Goal: Task Accomplishment & Management: Use online tool/utility

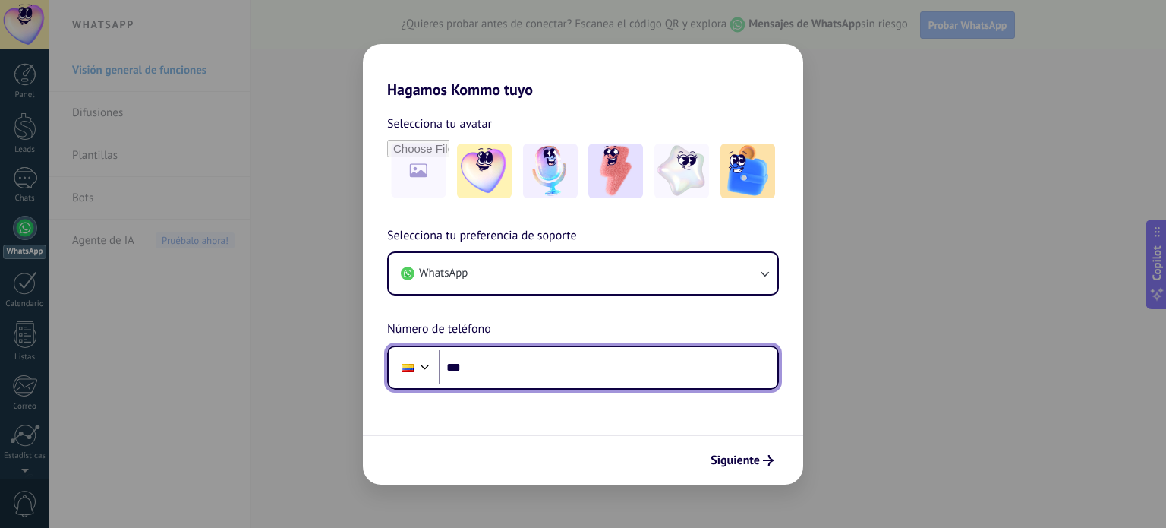
click at [523, 369] on input "***" at bounding box center [608, 367] width 339 height 35
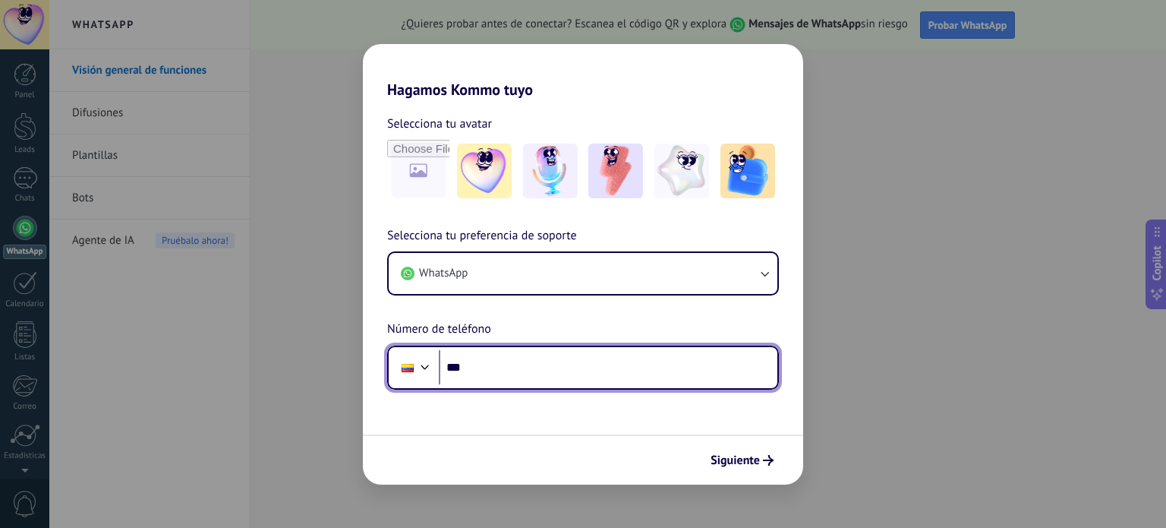
click at [523, 364] on input "***" at bounding box center [608, 367] width 339 height 35
type input "**********"
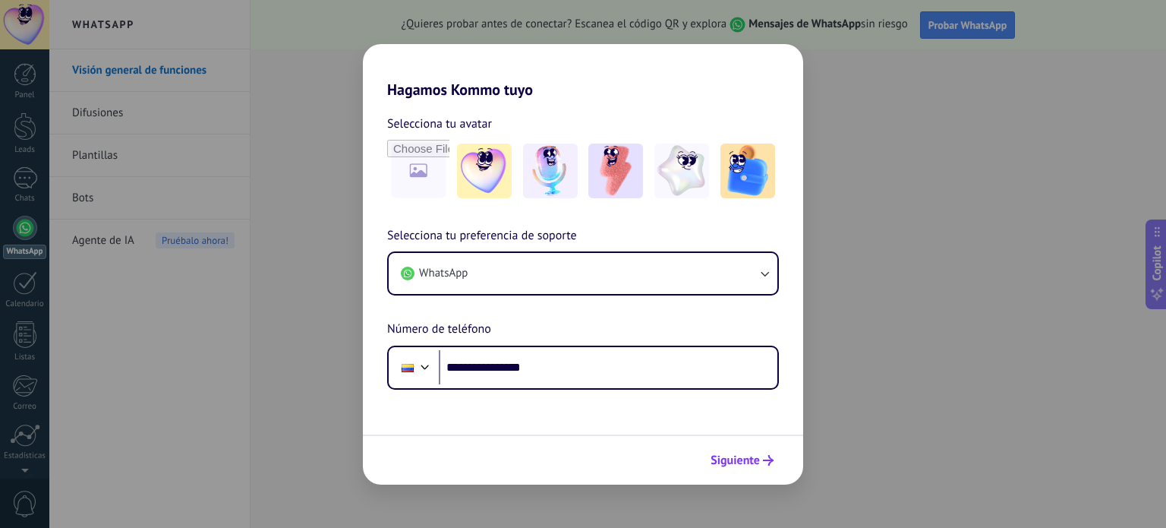
click at [743, 455] on span "Siguiente" at bounding box center [735, 460] width 49 height 11
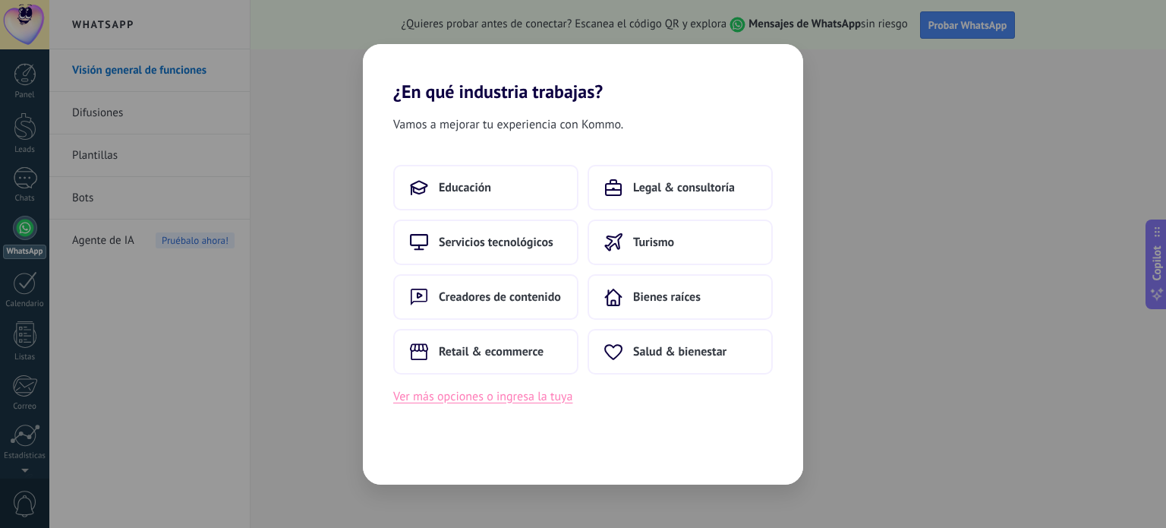
click at [509, 396] on button "Ver más opciones o ingresa la tuya" at bounding box center [482, 396] width 179 height 20
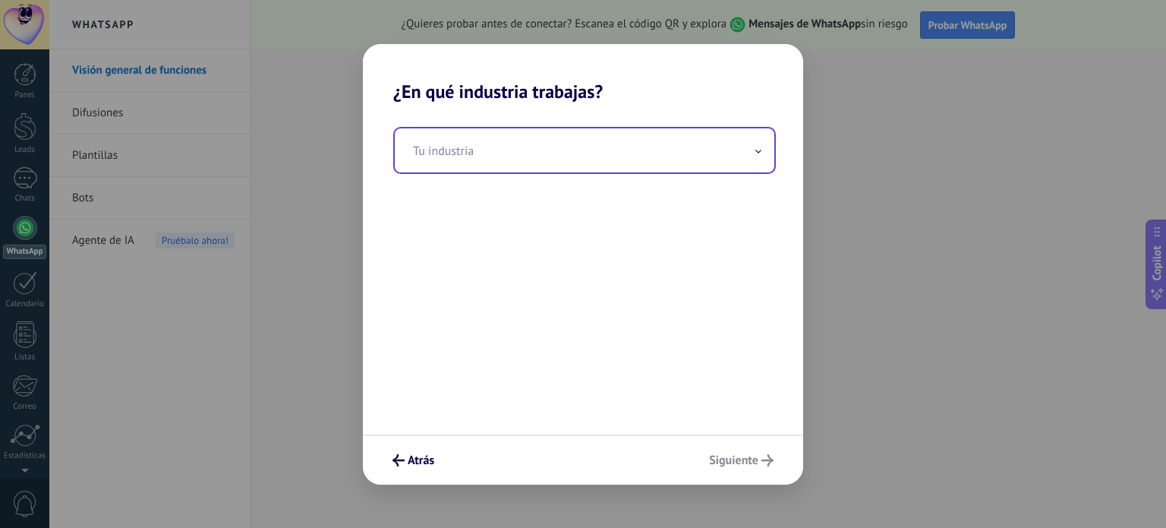
click at [531, 150] on input "text" at bounding box center [585, 150] width 380 height 44
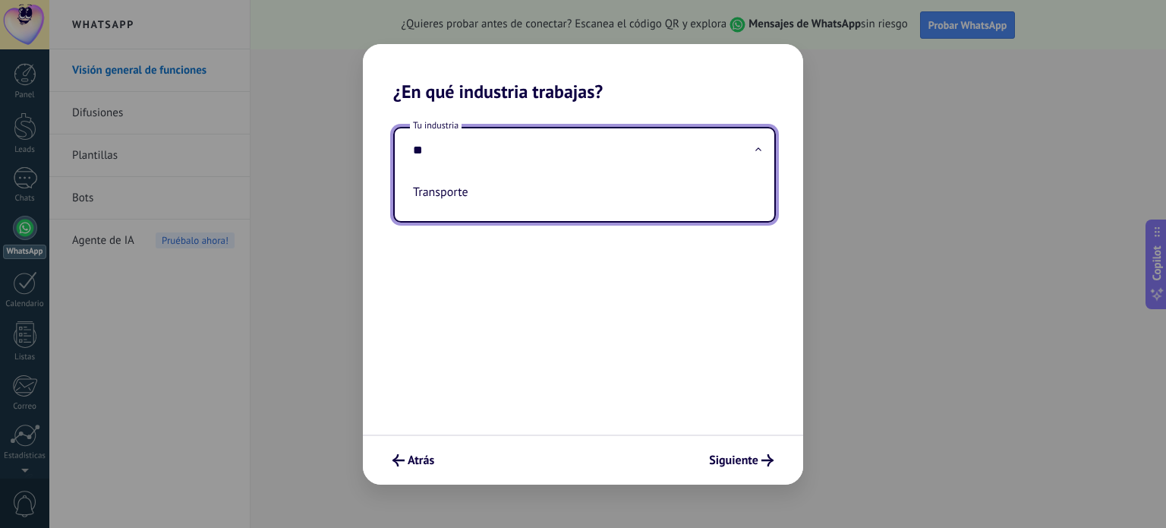
type input "*"
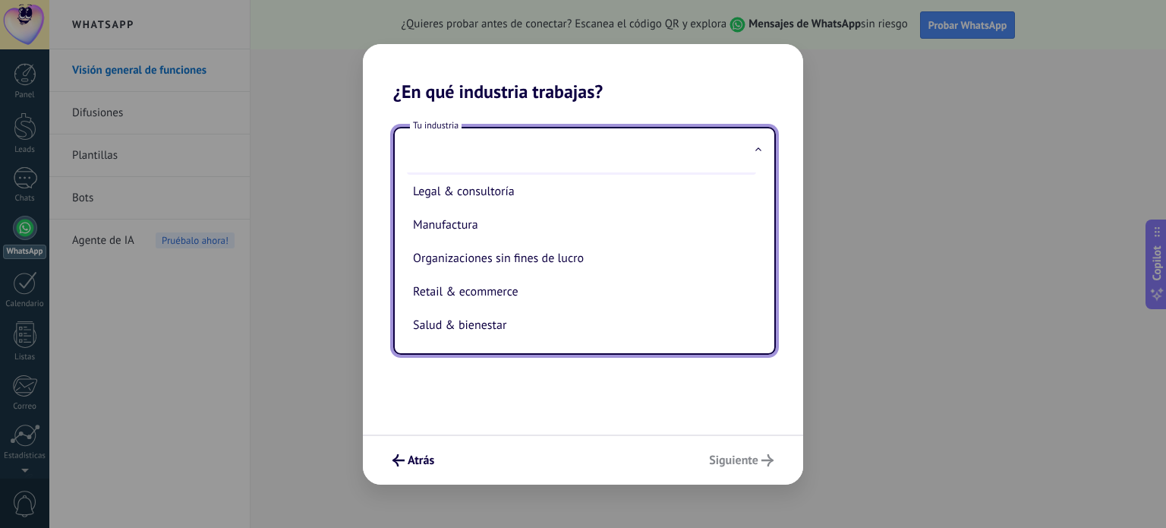
scroll to position [228, 0]
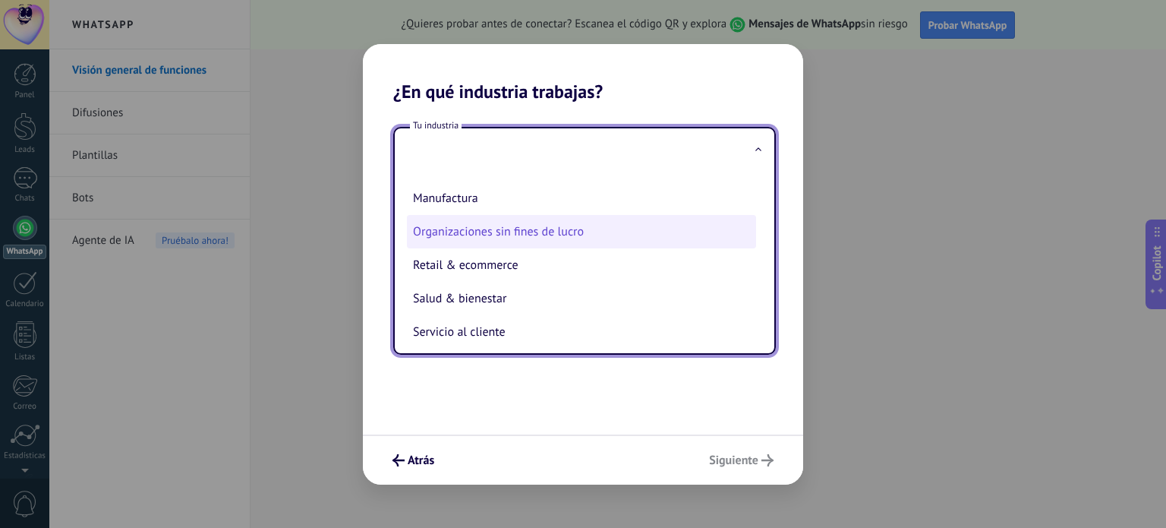
click at [586, 243] on li "Organizaciones sin fines de lucro" at bounding box center [581, 231] width 349 height 33
type input "**********"
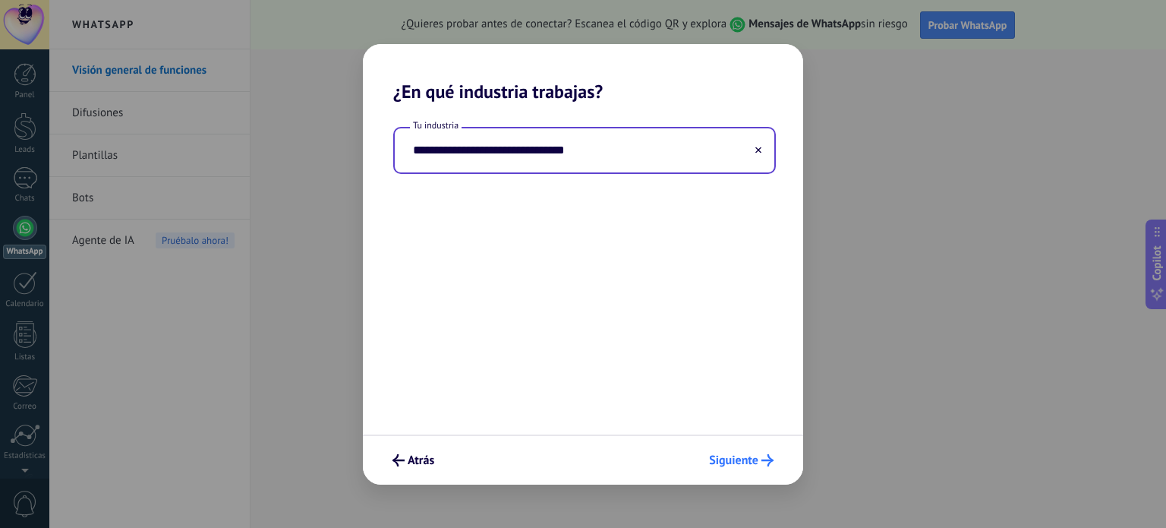
click at [750, 457] on span "Siguiente" at bounding box center [733, 460] width 49 height 11
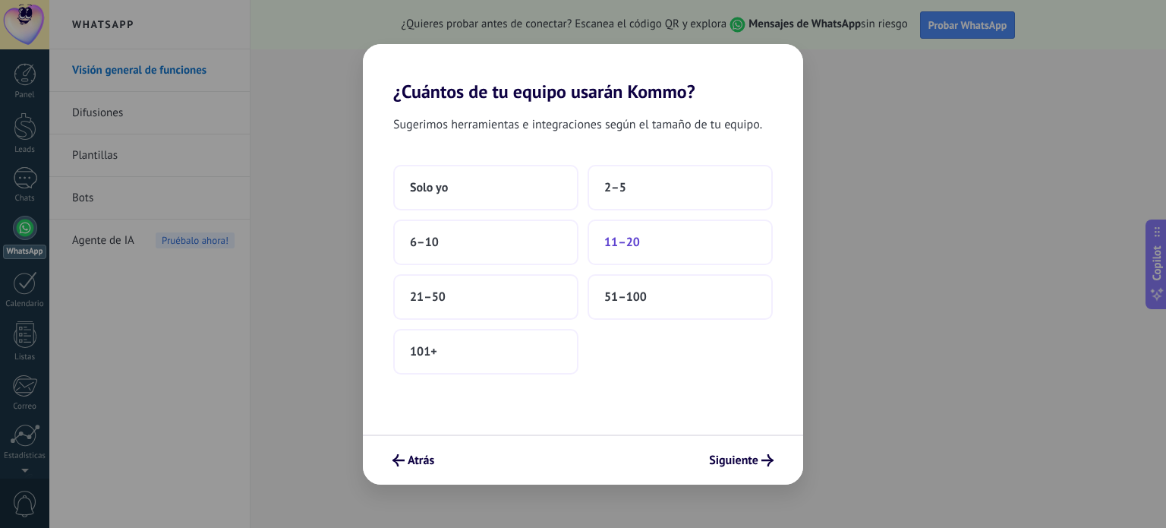
click at [677, 251] on button "11–20" at bounding box center [680, 242] width 185 height 46
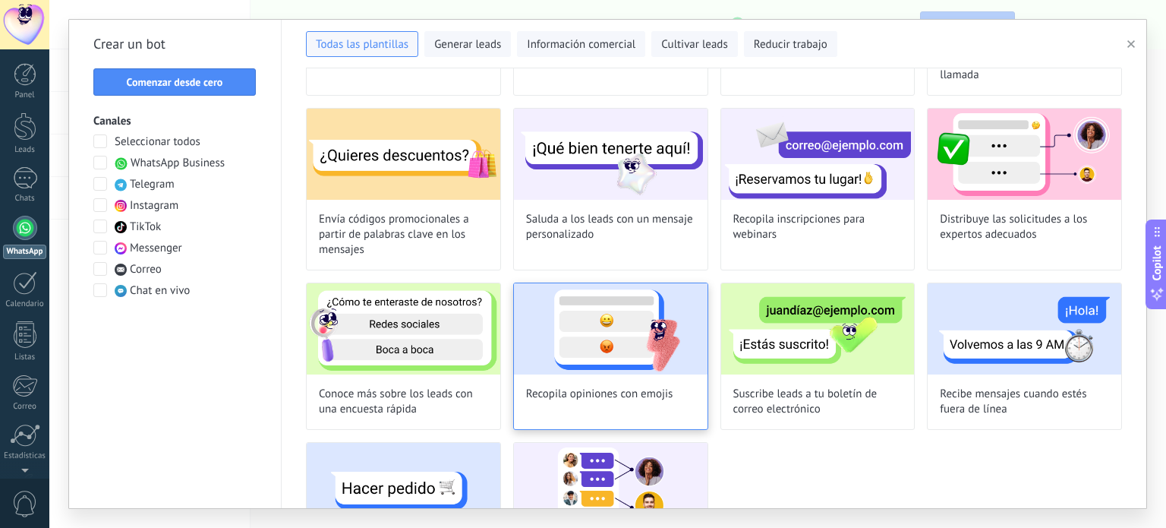
scroll to position [282, 0]
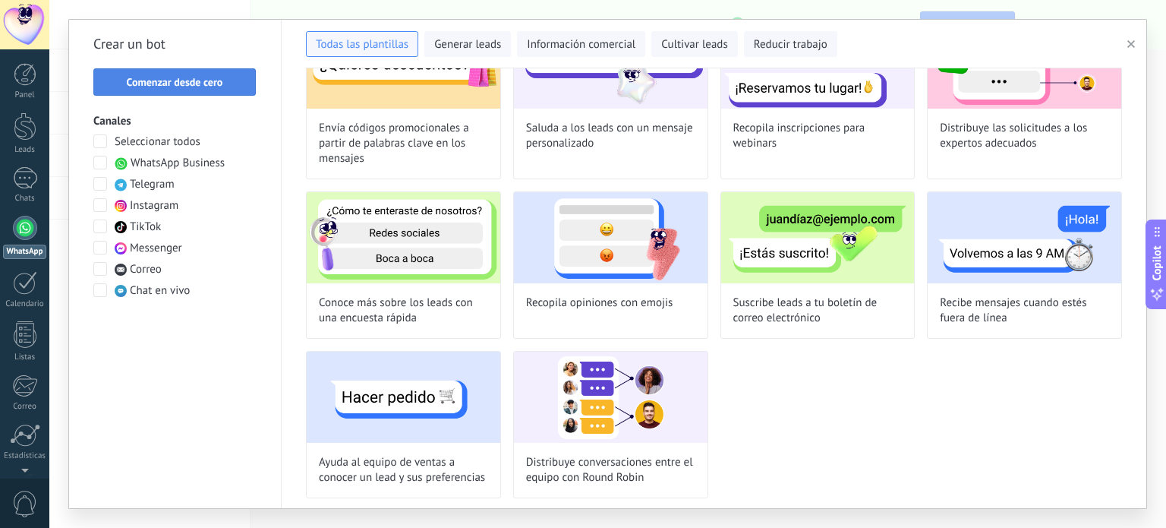
click at [207, 84] on span "Comenzar desde cero" at bounding box center [175, 82] width 96 height 11
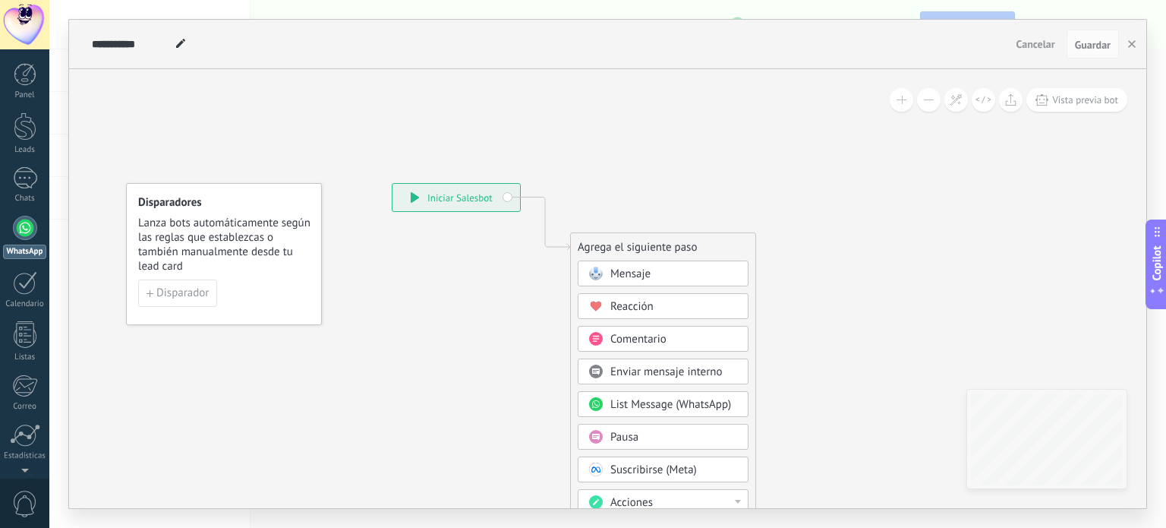
click at [450, 199] on div "**********" at bounding box center [457, 197] width 128 height 27
click at [504, 193] on div "**********" at bounding box center [457, 197] width 128 height 27
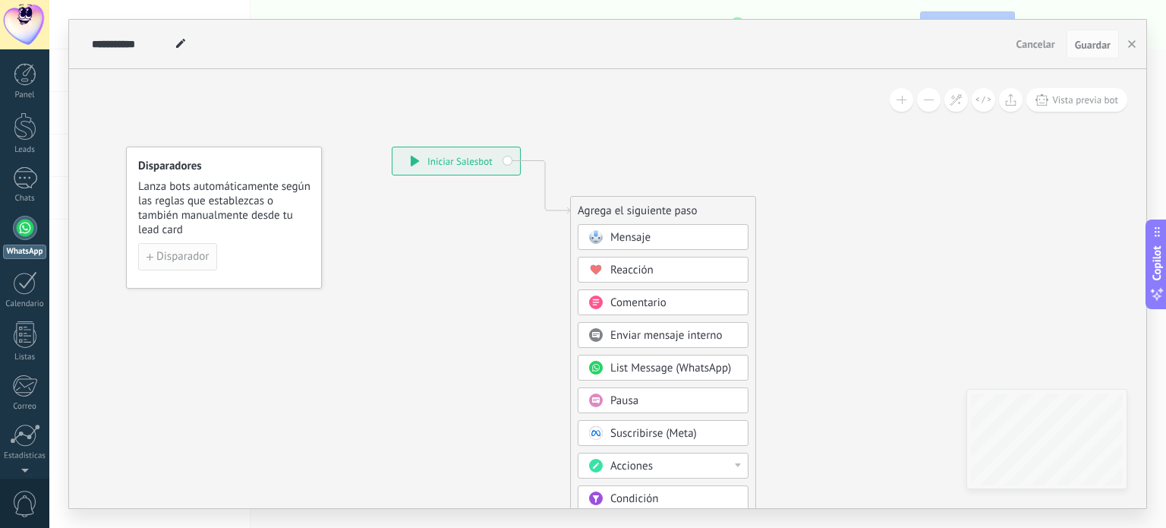
click at [166, 260] on span "Disparador" at bounding box center [182, 256] width 52 height 11
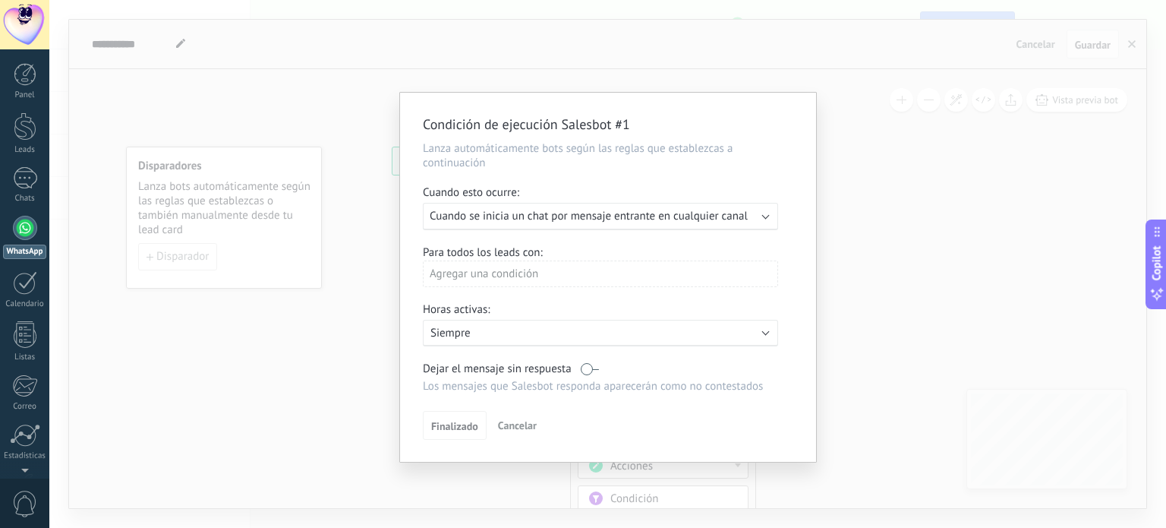
click at [705, 333] on div "Activo: Siempre" at bounding box center [600, 333] width 341 height 14
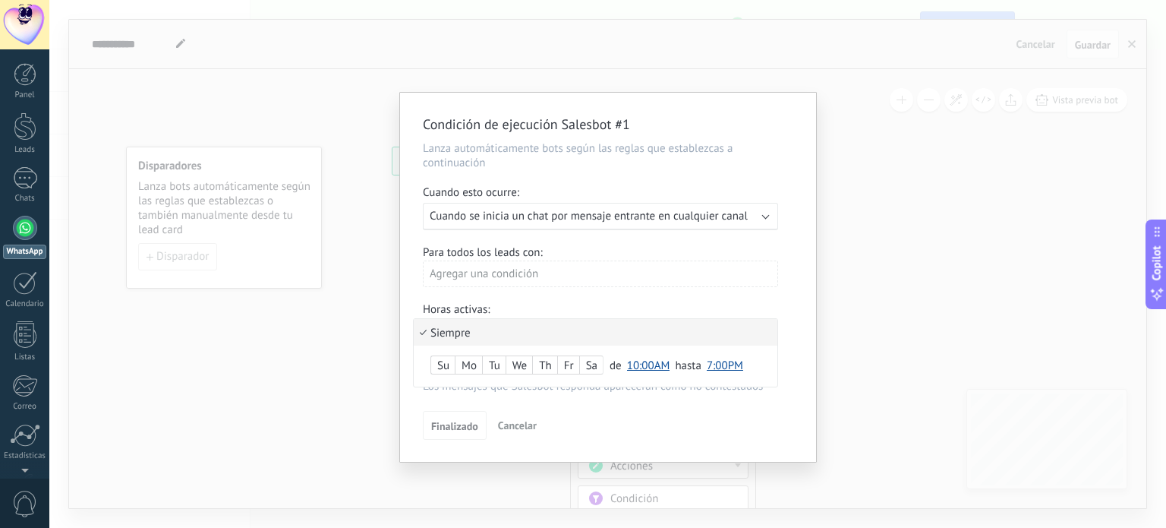
click at [856, 327] on div "Condición de ejecución Salesbot #1 Lanza automáticamente bots según las reglas …" at bounding box center [607, 264] width 1117 height 528
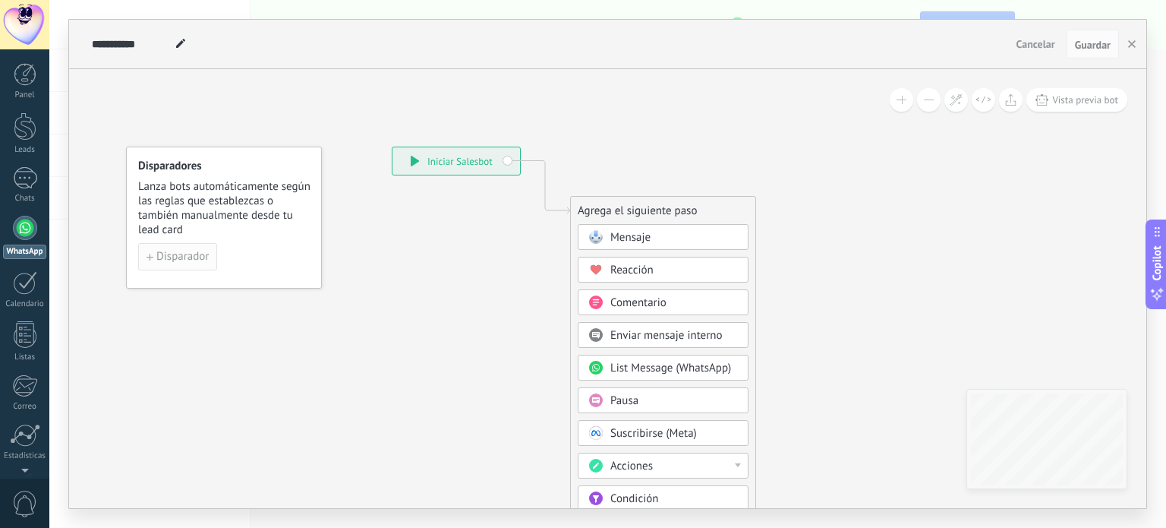
click at [156, 257] on span "Disparador" at bounding box center [182, 256] width 52 height 11
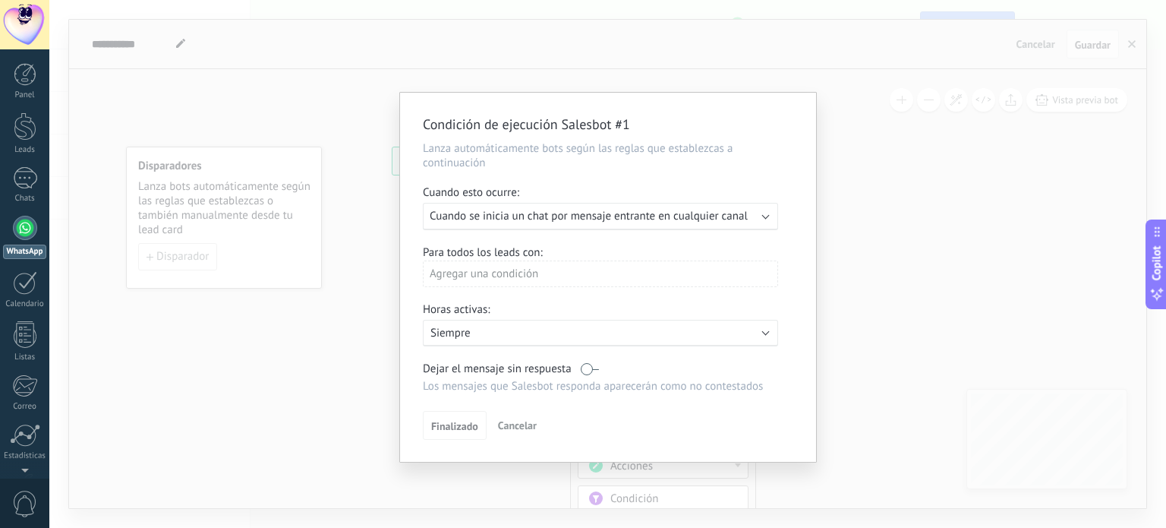
click at [1031, 161] on div "Condición de ejecución Salesbot #1 Lanza automáticamente bots según las reglas …" at bounding box center [607, 264] width 1117 height 528
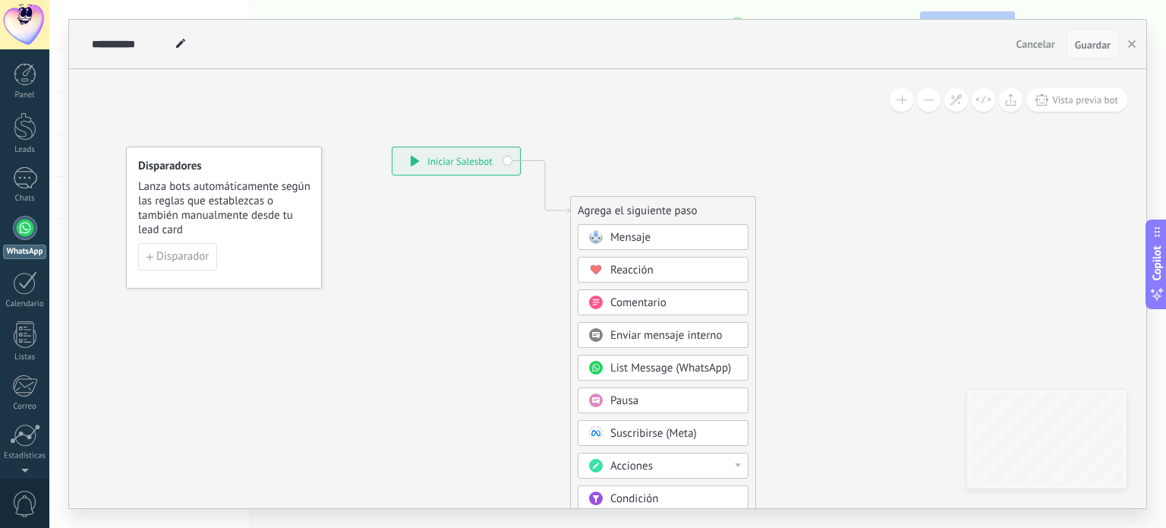
click at [1091, 42] on span "Guardar" at bounding box center [1093, 44] width 36 height 11
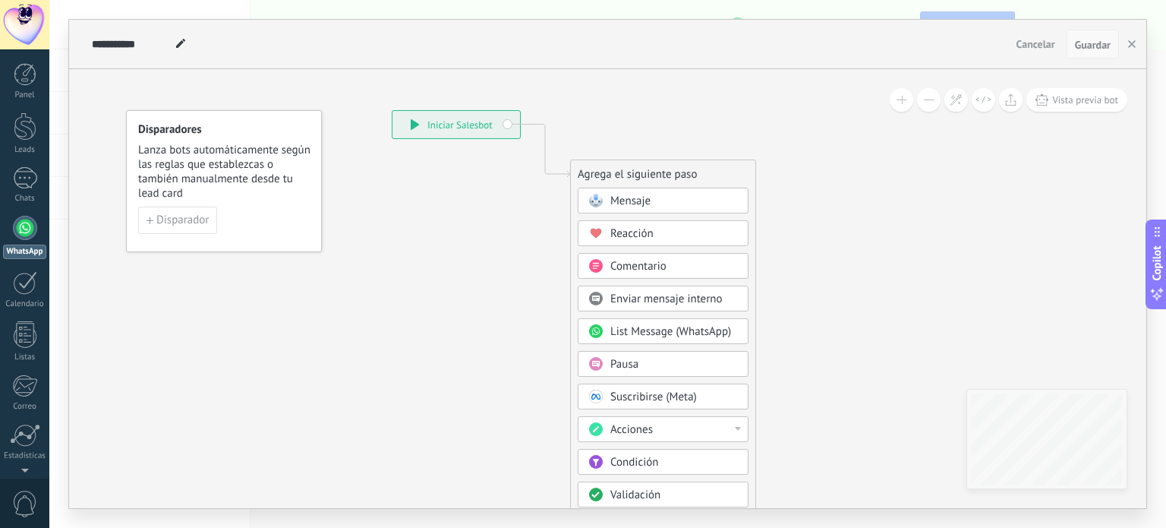
click at [1087, 45] on span "Guardar" at bounding box center [1093, 44] width 36 height 11
click at [188, 222] on span "Disparador" at bounding box center [182, 220] width 52 height 11
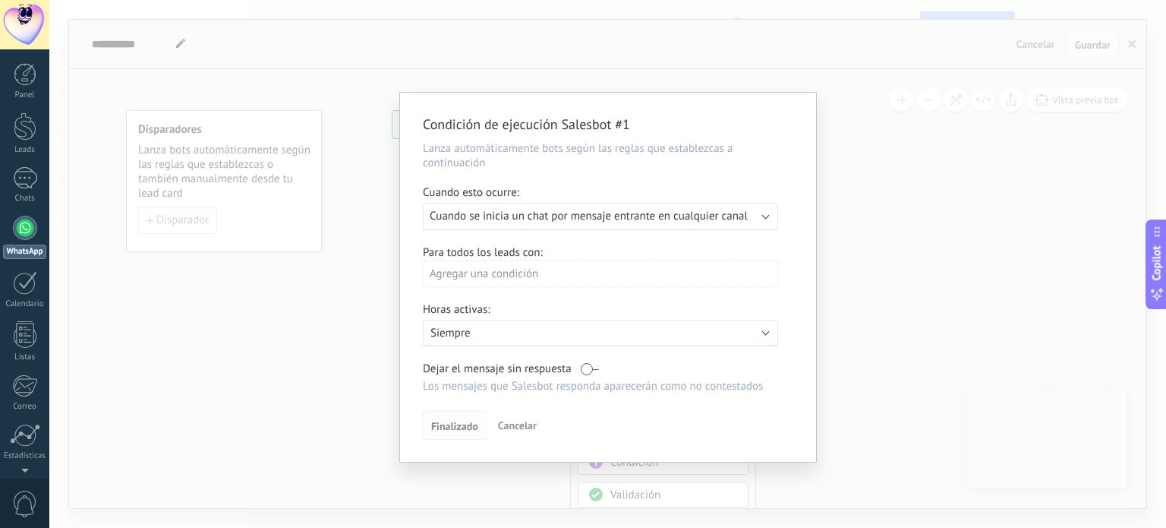
click at [444, 426] on span "Finalizado" at bounding box center [454, 426] width 47 height 11
click at [445, 422] on span "Finalizado" at bounding box center [454, 426] width 47 height 11
click at [446, 421] on span "Finalizado" at bounding box center [454, 426] width 47 height 11
click at [601, 276] on div "Agregar una condición" at bounding box center [600, 273] width 355 height 27
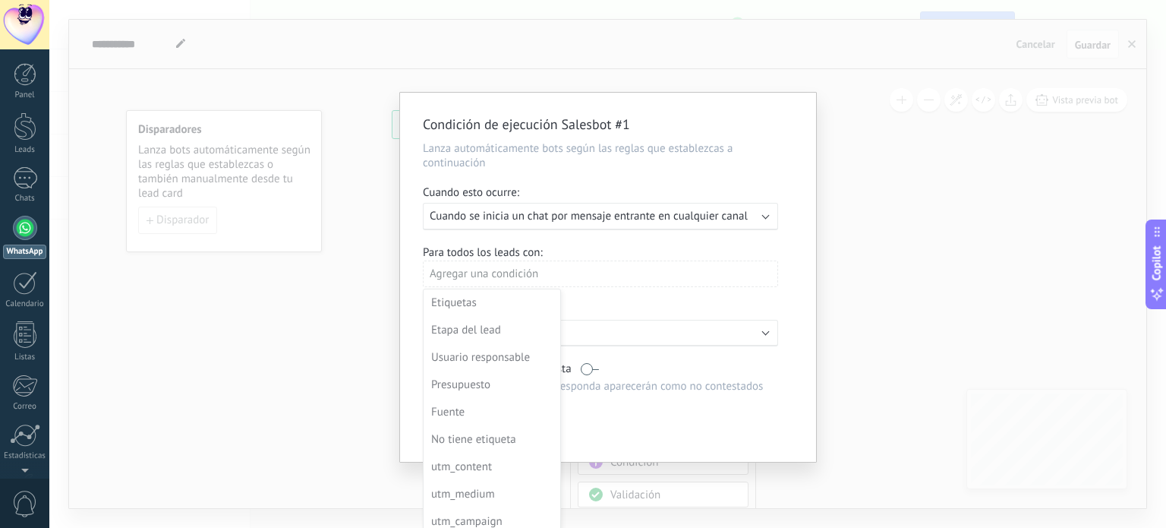
click at [892, 243] on div "Condición de ejecución Salesbot #1 Lanza automáticamente bots según las reglas …" at bounding box center [607, 264] width 1117 height 528
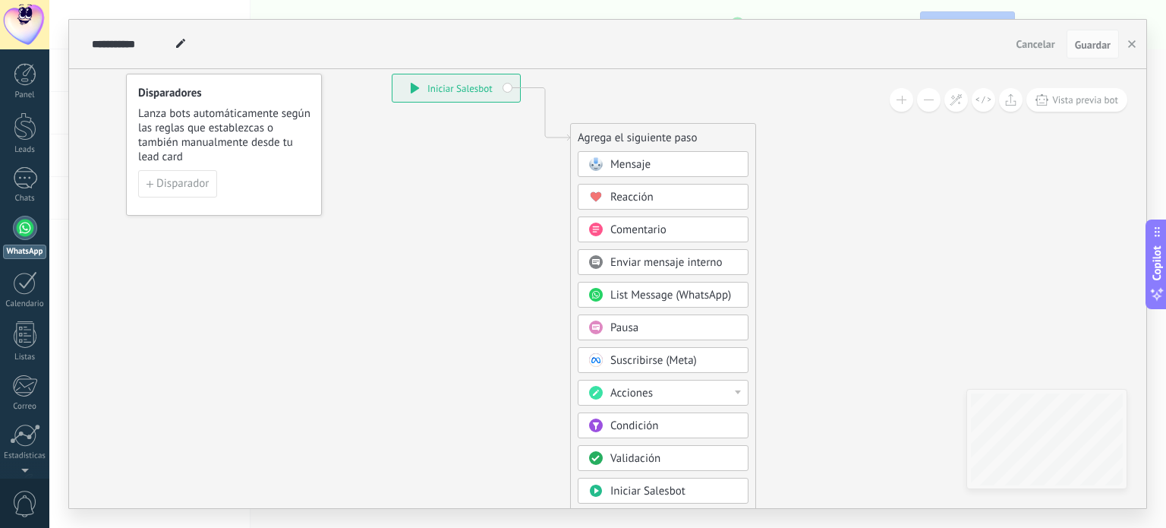
click at [674, 159] on div "Mensaje" at bounding box center [674, 164] width 128 height 15
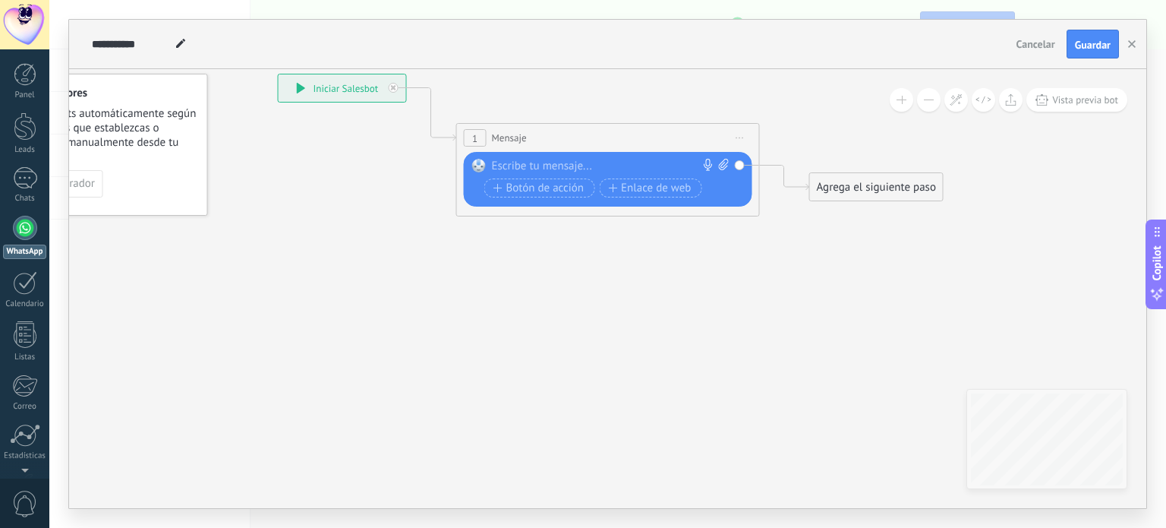
click at [878, 189] on div "Agrega el siguiente paso" at bounding box center [876, 187] width 133 height 25
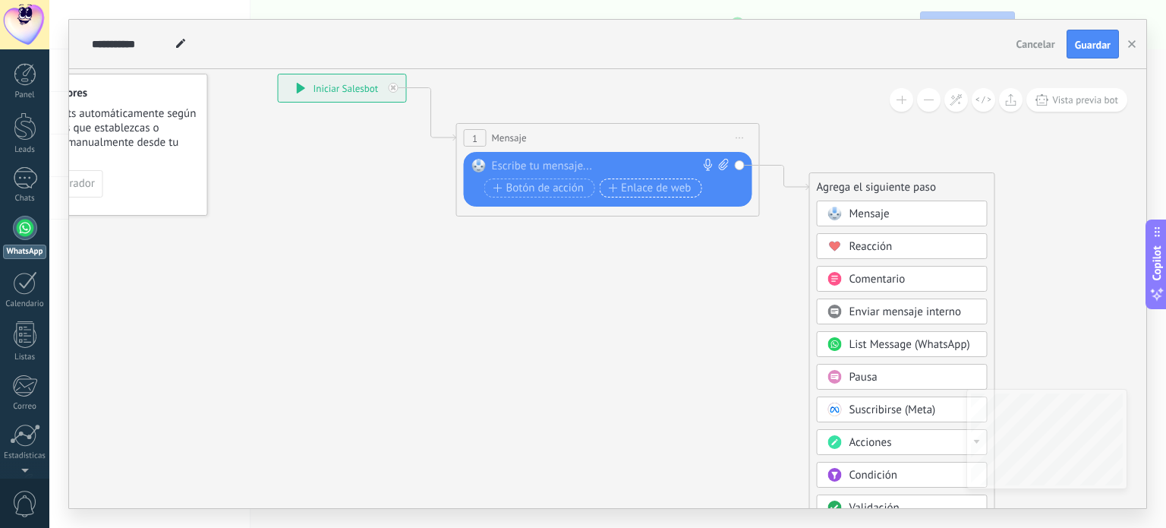
click at [642, 187] on span "Enlace de web" at bounding box center [649, 188] width 83 height 12
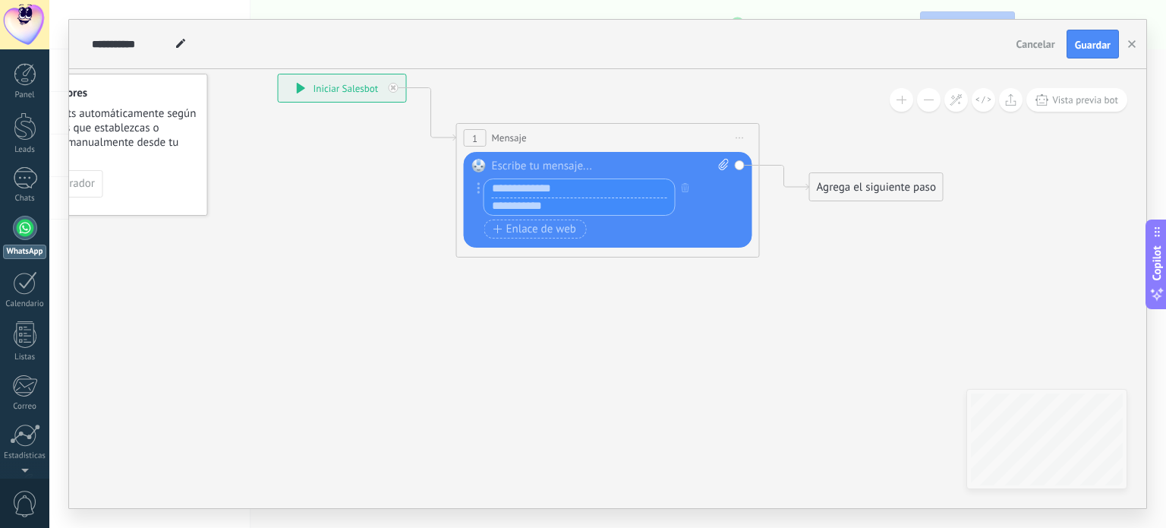
click at [761, 337] on icon at bounding box center [584, 144] width 1373 height 901
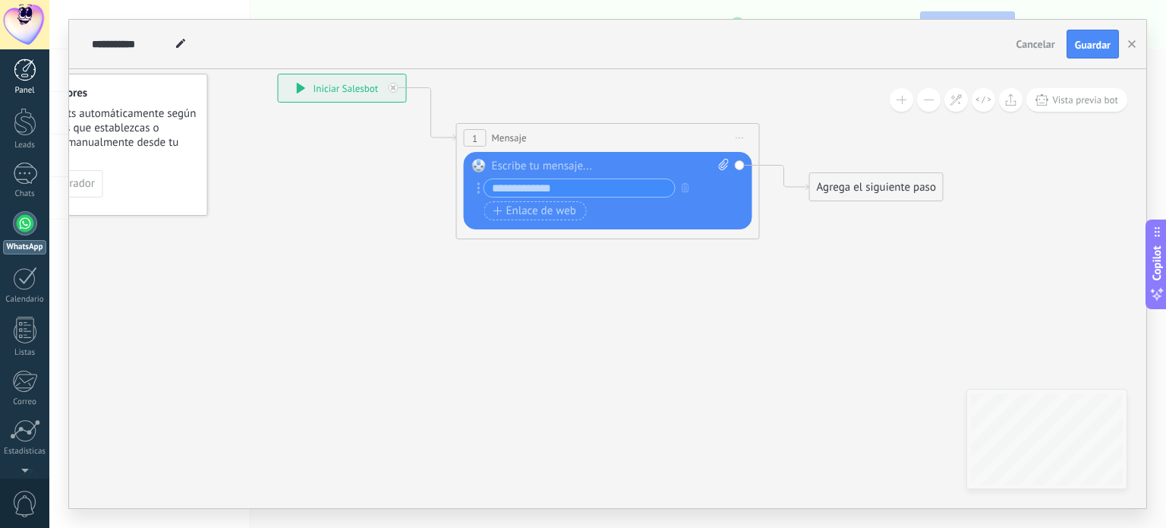
scroll to position [0, 0]
